Goal: Transaction & Acquisition: Book appointment/travel/reservation

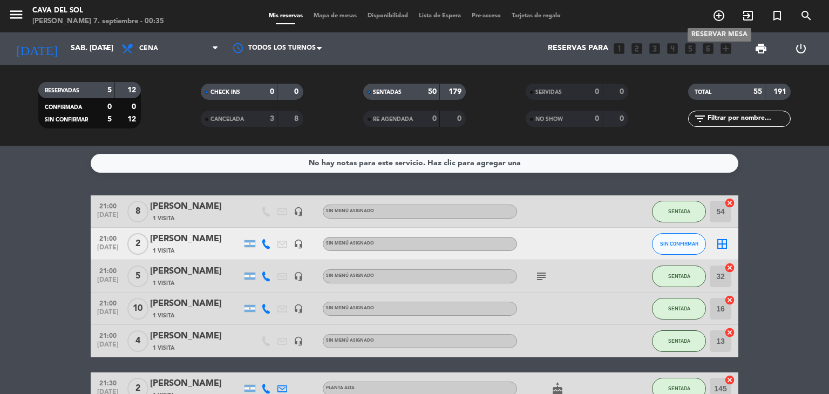
click at [718, 16] on icon "add_circle_outline" at bounding box center [718, 15] width 13 height 13
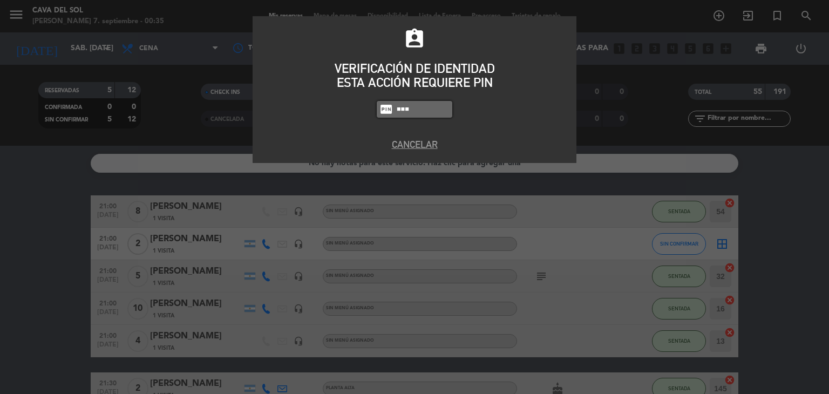
type input "7149"
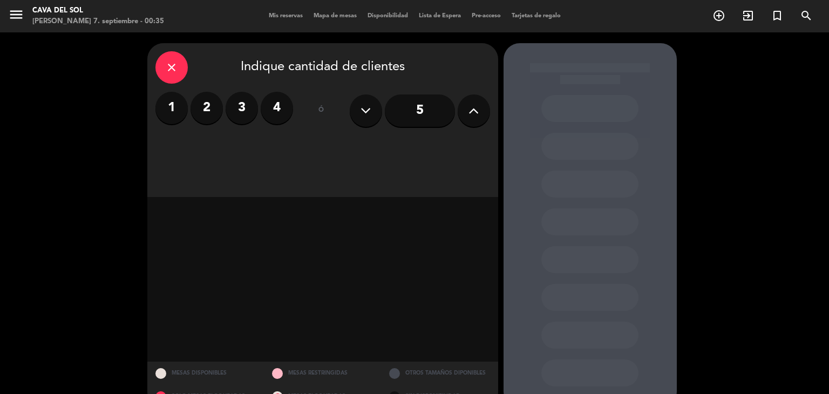
click at [159, 67] on div "close" at bounding box center [171, 67] width 32 height 32
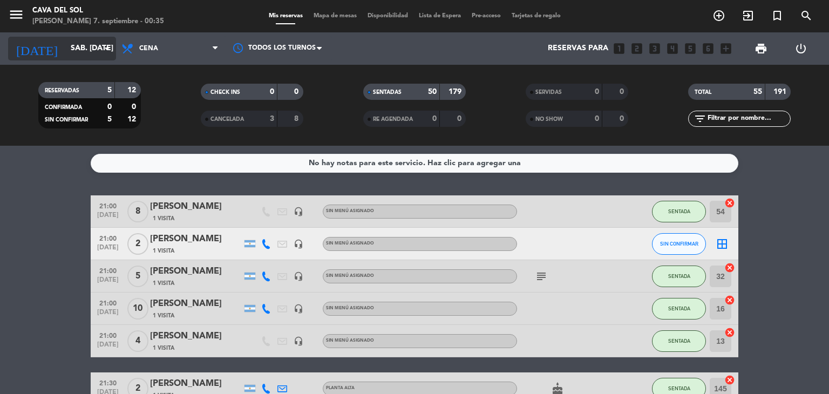
click at [104, 48] on icon "arrow_drop_down" at bounding box center [106, 48] width 13 height 13
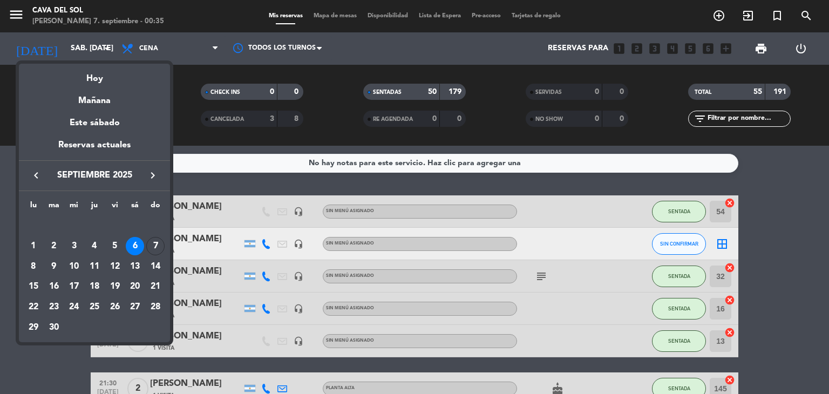
click at [152, 176] on icon "keyboard_arrow_right" at bounding box center [152, 175] width 13 height 13
click at [139, 263] on div "11" at bounding box center [135, 266] width 18 height 18
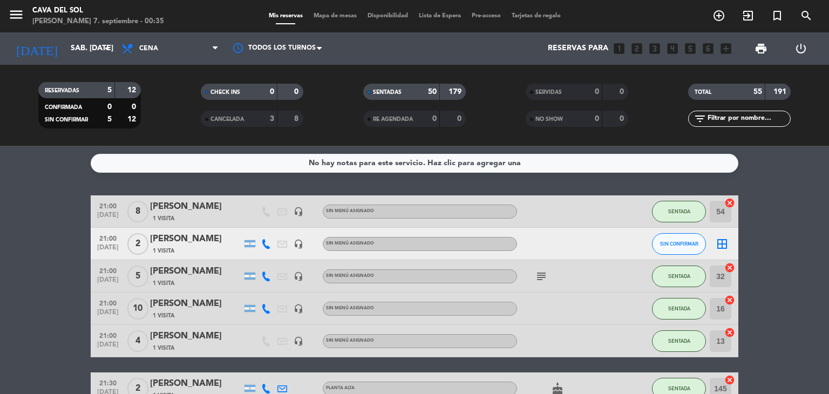
type input "sáb. [DATE]"
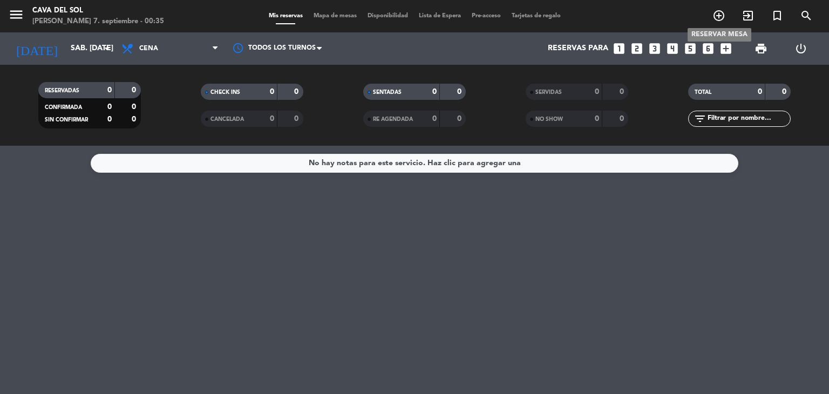
click at [717, 20] on icon "add_circle_outline" at bounding box center [718, 15] width 13 height 13
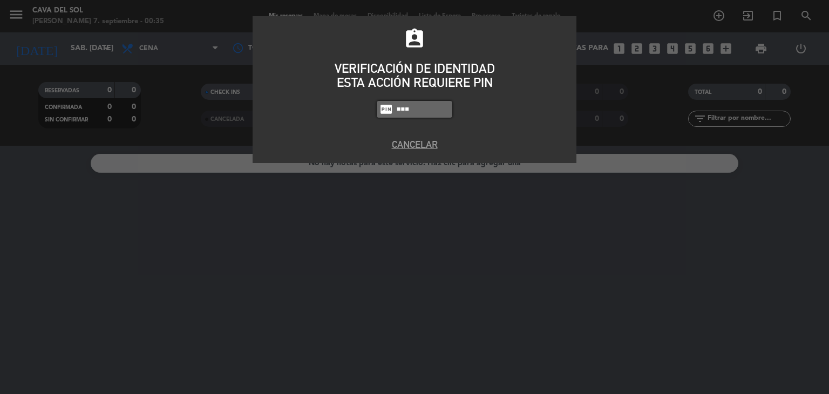
type input "7149"
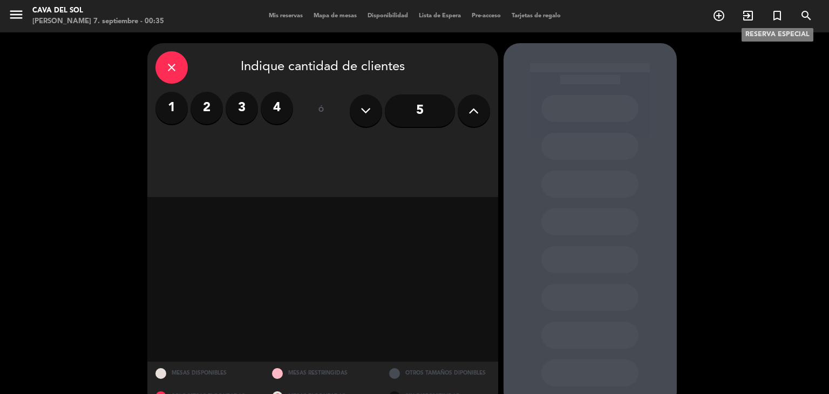
click at [776, 21] on icon "turned_in_not" at bounding box center [776, 15] width 13 height 13
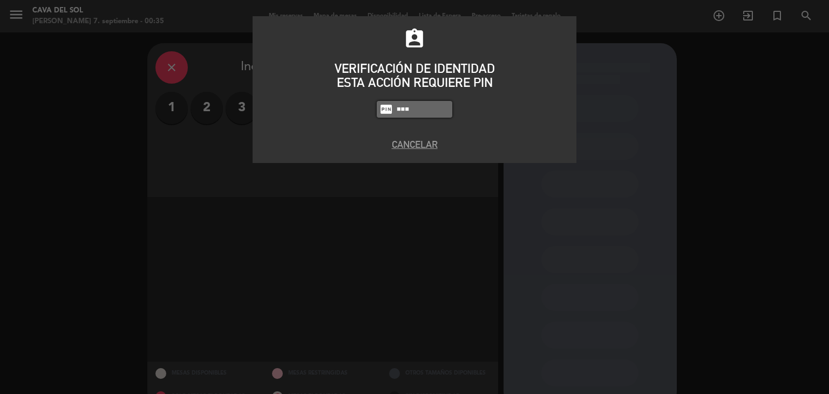
type input "7149"
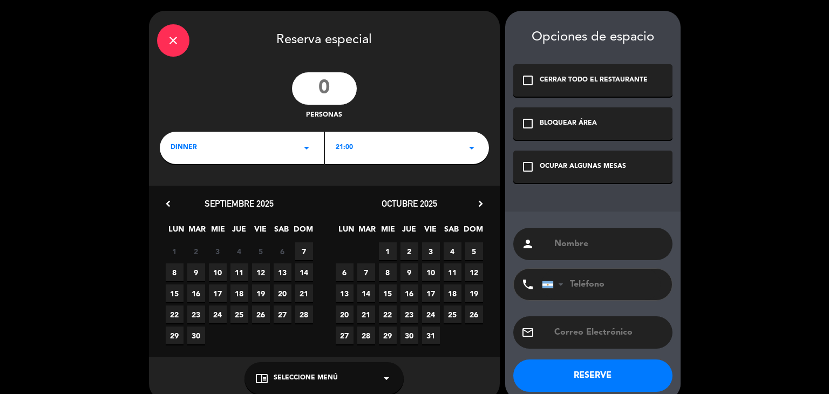
click at [327, 84] on input "number" at bounding box center [324, 88] width 65 height 32
type input "35"
click at [449, 271] on span "11" at bounding box center [453, 272] width 18 height 18
click at [531, 169] on icon "check_box_outline_blank" at bounding box center [527, 166] width 13 height 13
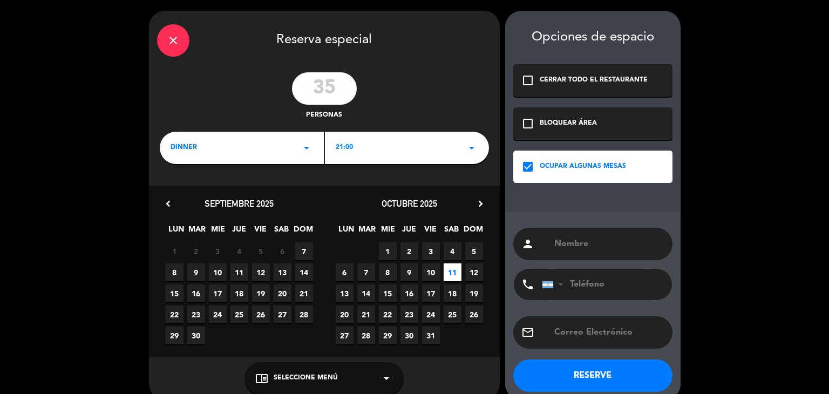
click at [578, 245] on input "text" at bounding box center [608, 243] width 111 height 15
type input "s"
type input "[PERSON_NAME] [PERSON_NAME]"
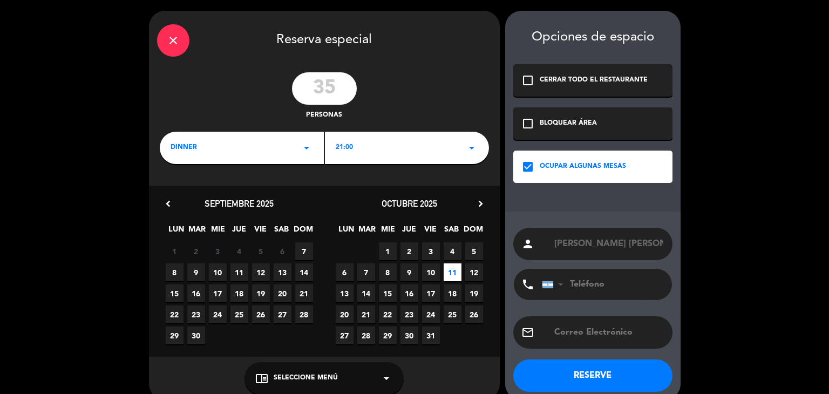
click at [595, 288] on input "tel" at bounding box center [601, 284] width 119 height 31
type input "3416855937"
click at [601, 373] on button "RESERVE" at bounding box center [592, 375] width 159 height 32
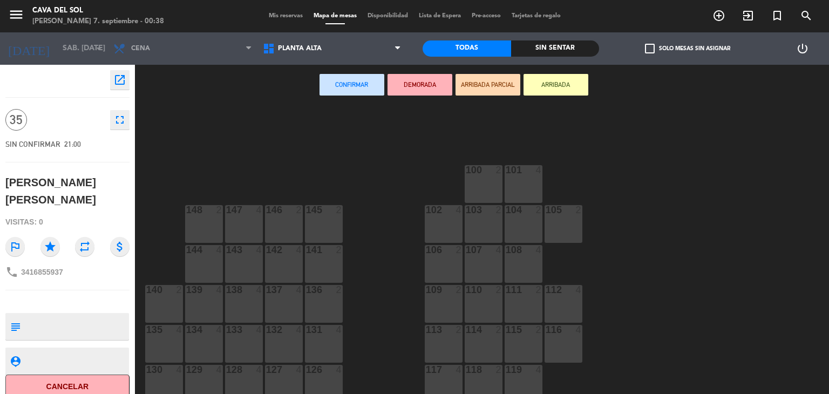
scroll to position [87, 0]
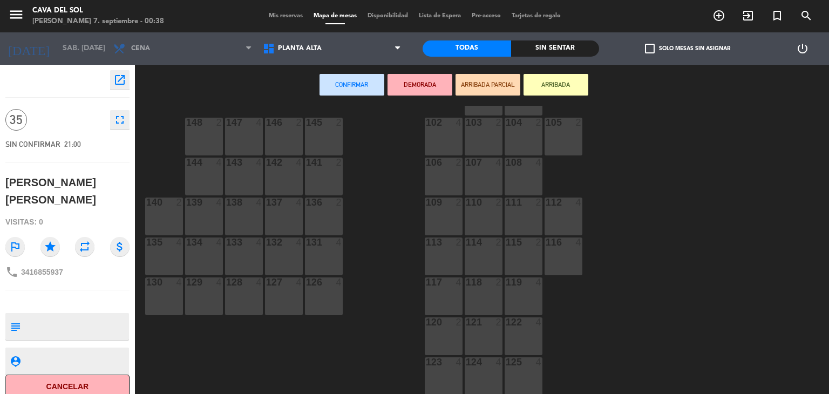
drag, startPoint x: 326, startPoint y: 254, endPoint x: 284, endPoint y: 254, distance: 42.1
click at [326, 254] on div "131 4" at bounding box center [324, 256] width 38 height 38
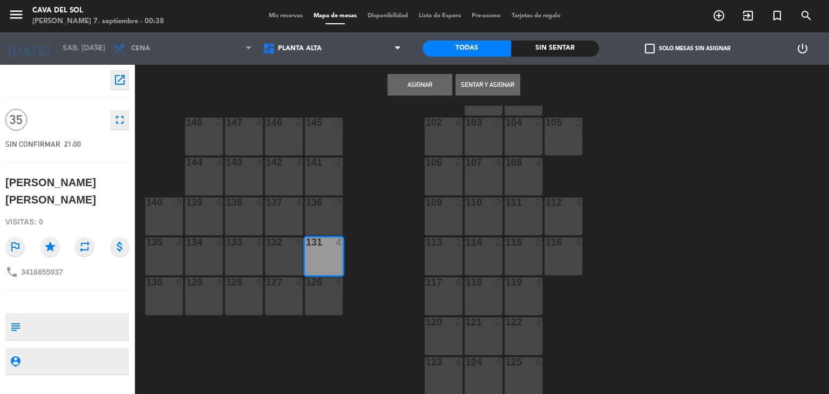
drag, startPoint x: 284, startPoint y: 254, endPoint x: 274, endPoint y: 254, distance: 10.8
click at [283, 254] on div "132 4" at bounding box center [284, 256] width 38 height 38
drag, startPoint x: 240, startPoint y: 254, endPoint x: 214, endPoint y: 254, distance: 25.9
click at [237, 254] on div "133 4" at bounding box center [244, 256] width 38 height 38
drag, startPoint x: 211, startPoint y: 254, endPoint x: 176, endPoint y: 255, distance: 35.1
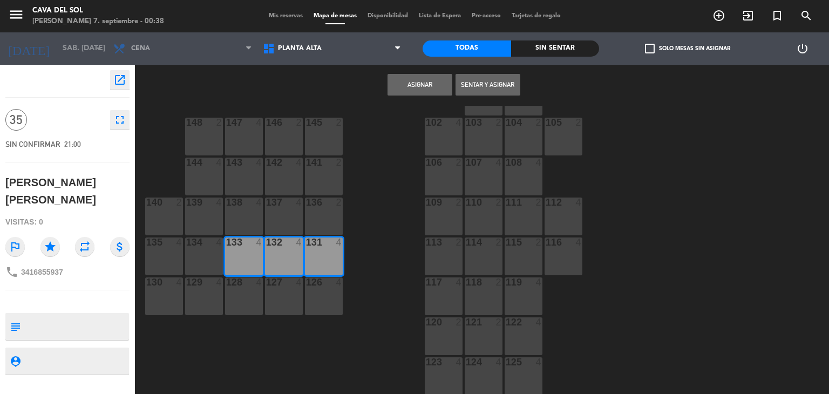
click at [210, 254] on div "134 4" at bounding box center [204, 256] width 38 height 38
click at [166, 255] on div "135 4" at bounding box center [164, 256] width 38 height 38
drag, startPoint x: 312, startPoint y: 217, endPoint x: 277, endPoint y: 219, distance: 34.6
click at [311, 217] on div "136 2" at bounding box center [324, 216] width 38 height 38
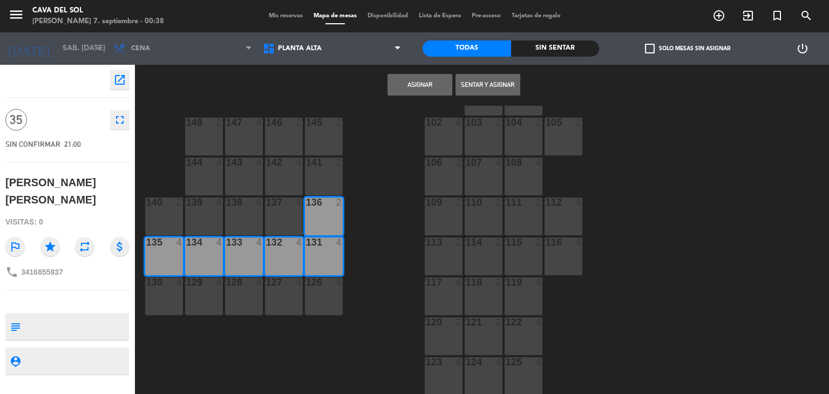
click at [277, 219] on div "137 4" at bounding box center [284, 216] width 38 height 38
click at [256, 216] on div "138 4" at bounding box center [244, 216] width 38 height 38
drag, startPoint x: 204, startPoint y: 217, endPoint x: 192, endPoint y: 217, distance: 12.4
click at [203, 217] on div "139 4" at bounding box center [204, 216] width 38 height 38
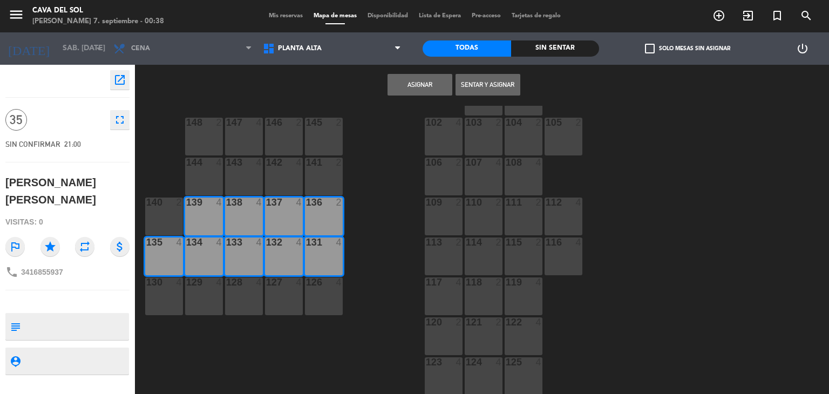
click at [179, 217] on div "140 2" at bounding box center [164, 216] width 38 height 38
click at [412, 87] on button "Asignar" at bounding box center [419, 85] width 65 height 22
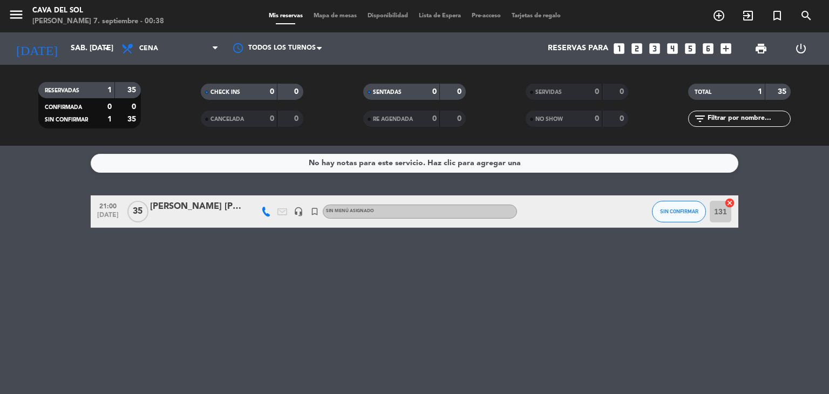
click at [195, 207] on div "[PERSON_NAME] [PERSON_NAME]" at bounding box center [196, 207] width 92 height 14
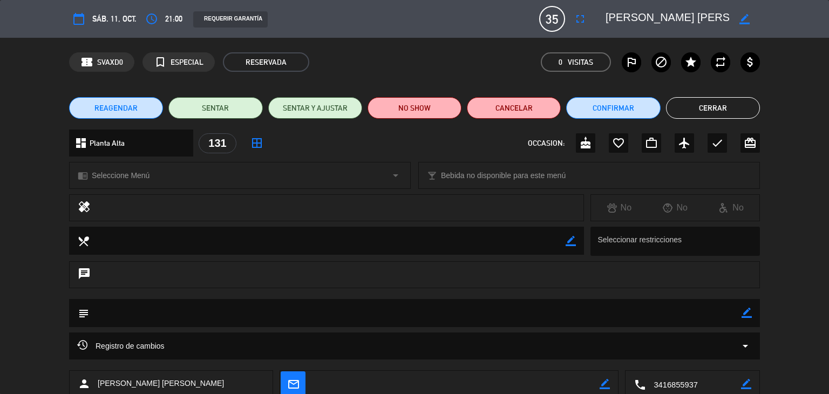
click at [747, 312] on icon "border_color" at bounding box center [746, 313] width 10 height 10
type textarea "3 MENU VEGETARIANO/4 MENU INFANTIL (MILANESA CON PAPAS) RESTO MENU [DEMOGRAPHIC…"
click at [746, 312] on icon at bounding box center [746, 313] width 10 height 10
click at [713, 110] on button "Cerrar" at bounding box center [713, 108] width 94 height 22
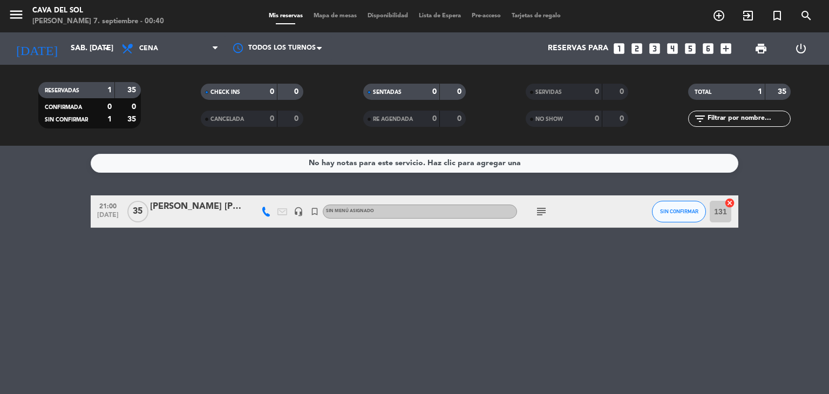
click at [231, 208] on div "[PERSON_NAME] [PERSON_NAME]" at bounding box center [196, 207] width 92 height 14
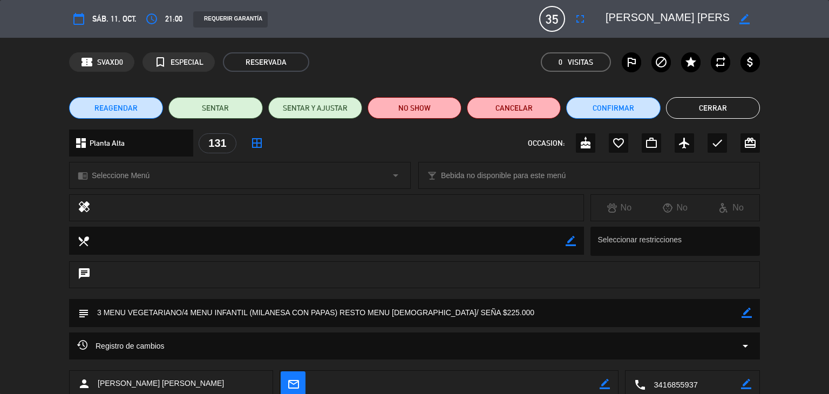
click at [717, 106] on button "Cerrar" at bounding box center [713, 108] width 94 height 22
